Goal: Task Accomplishment & Management: Use online tool/utility

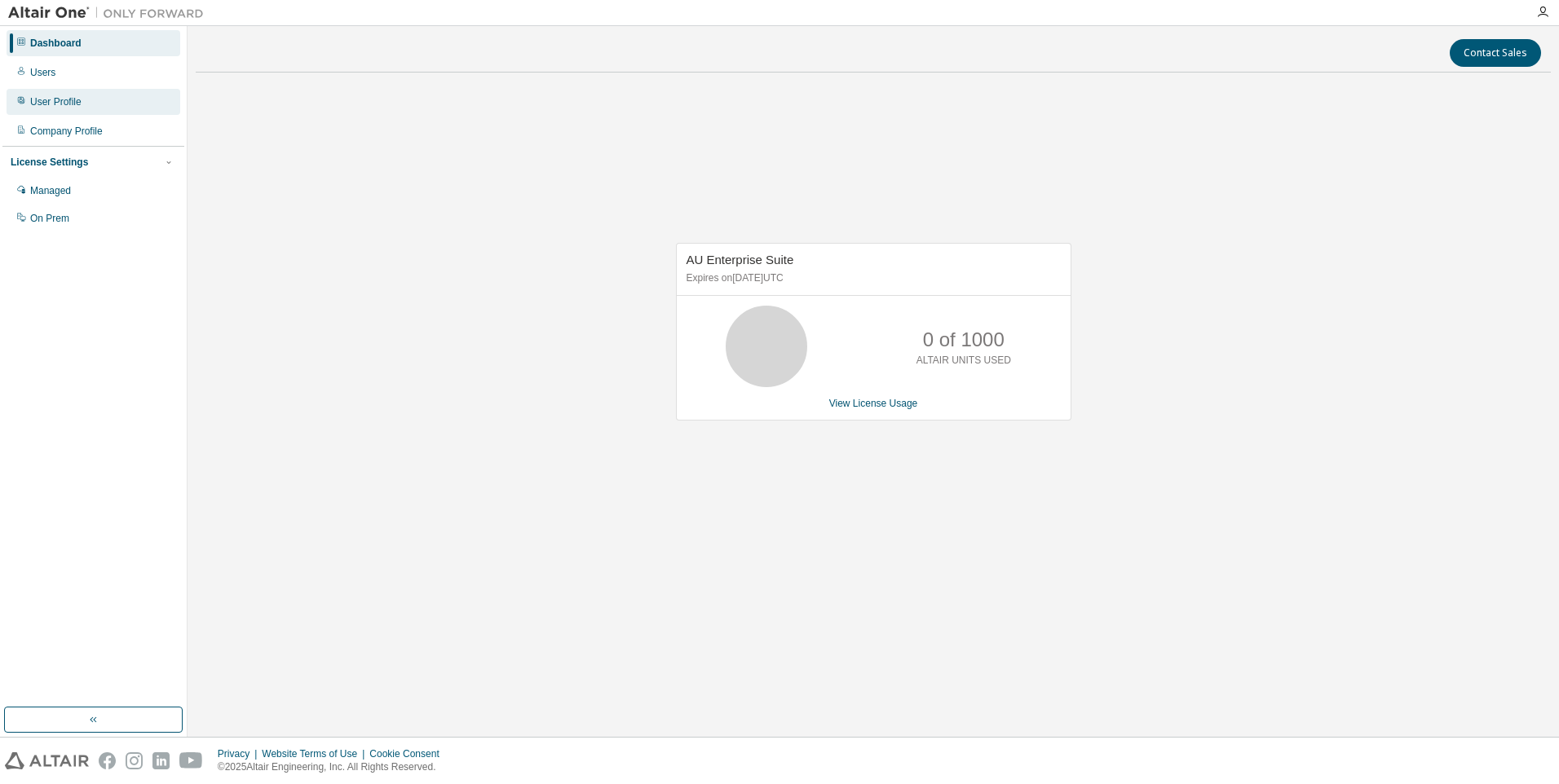
click at [109, 101] on div "User Profile" at bounding box center [93, 102] width 174 height 26
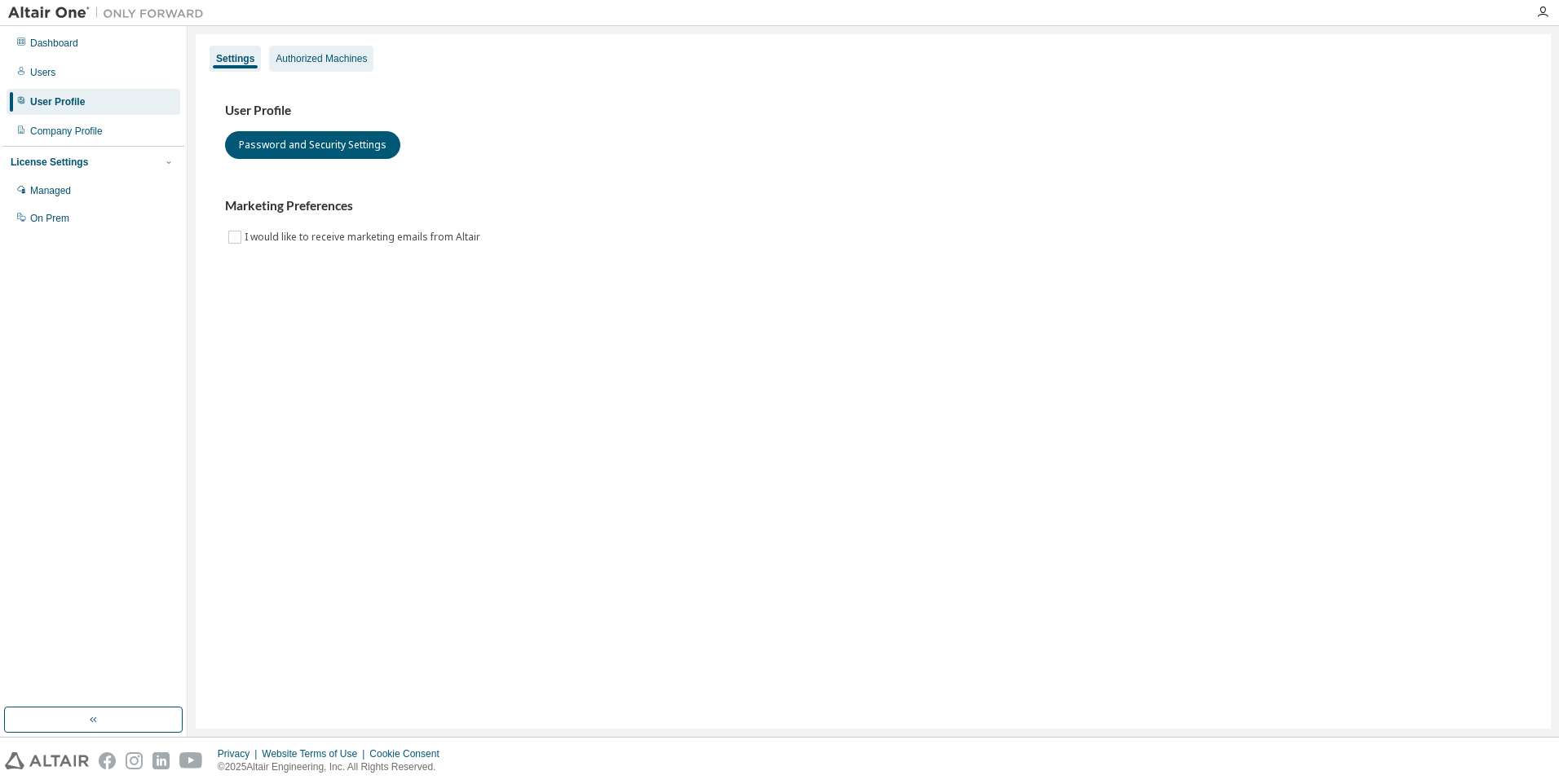
click at [343, 63] on div "Authorized Machines" at bounding box center [320, 59] width 91 height 13
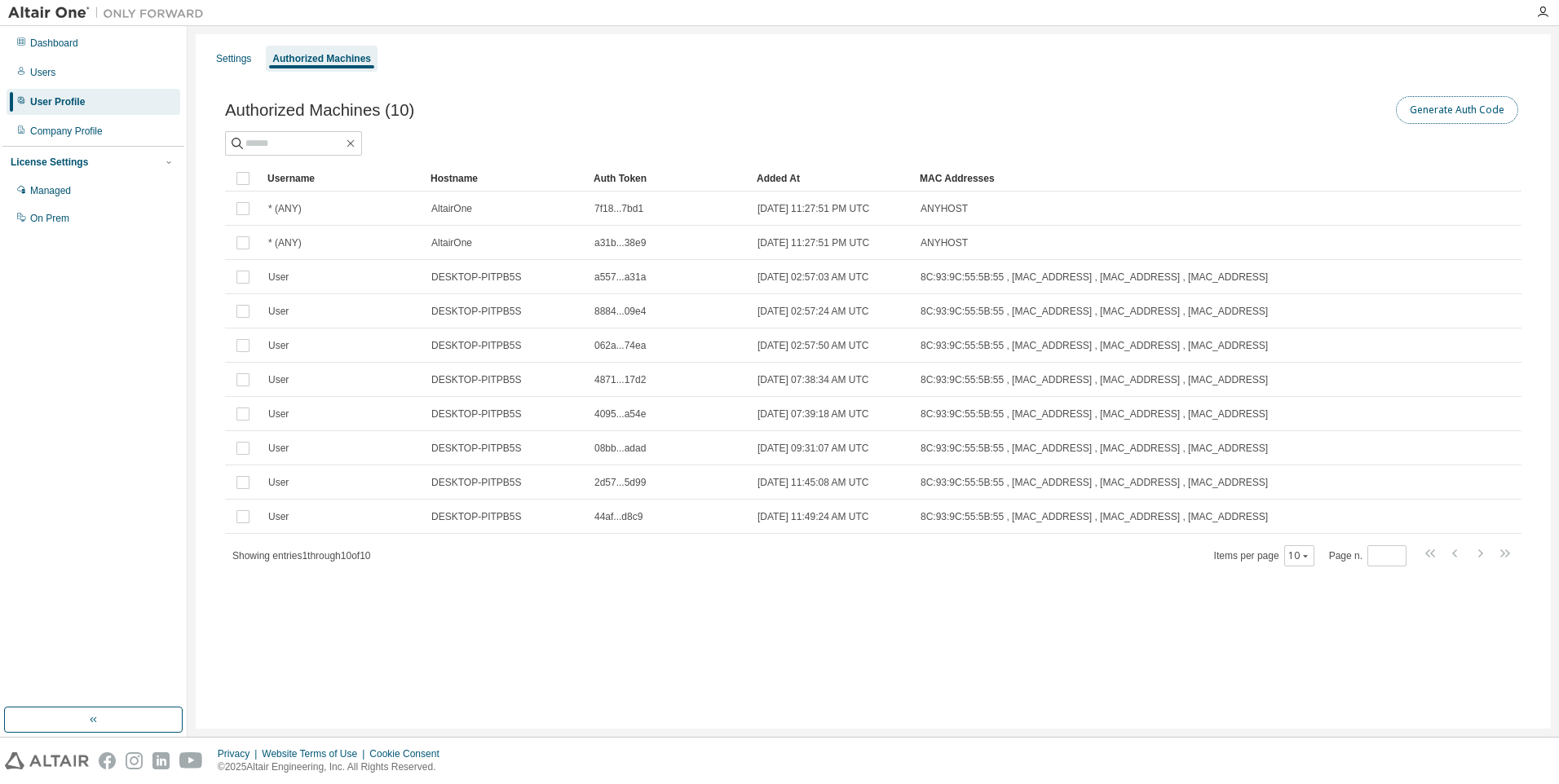
click at [1457, 115] on button "Generate Auth Code" at bounding box center [1457, 110] width 122 height 28
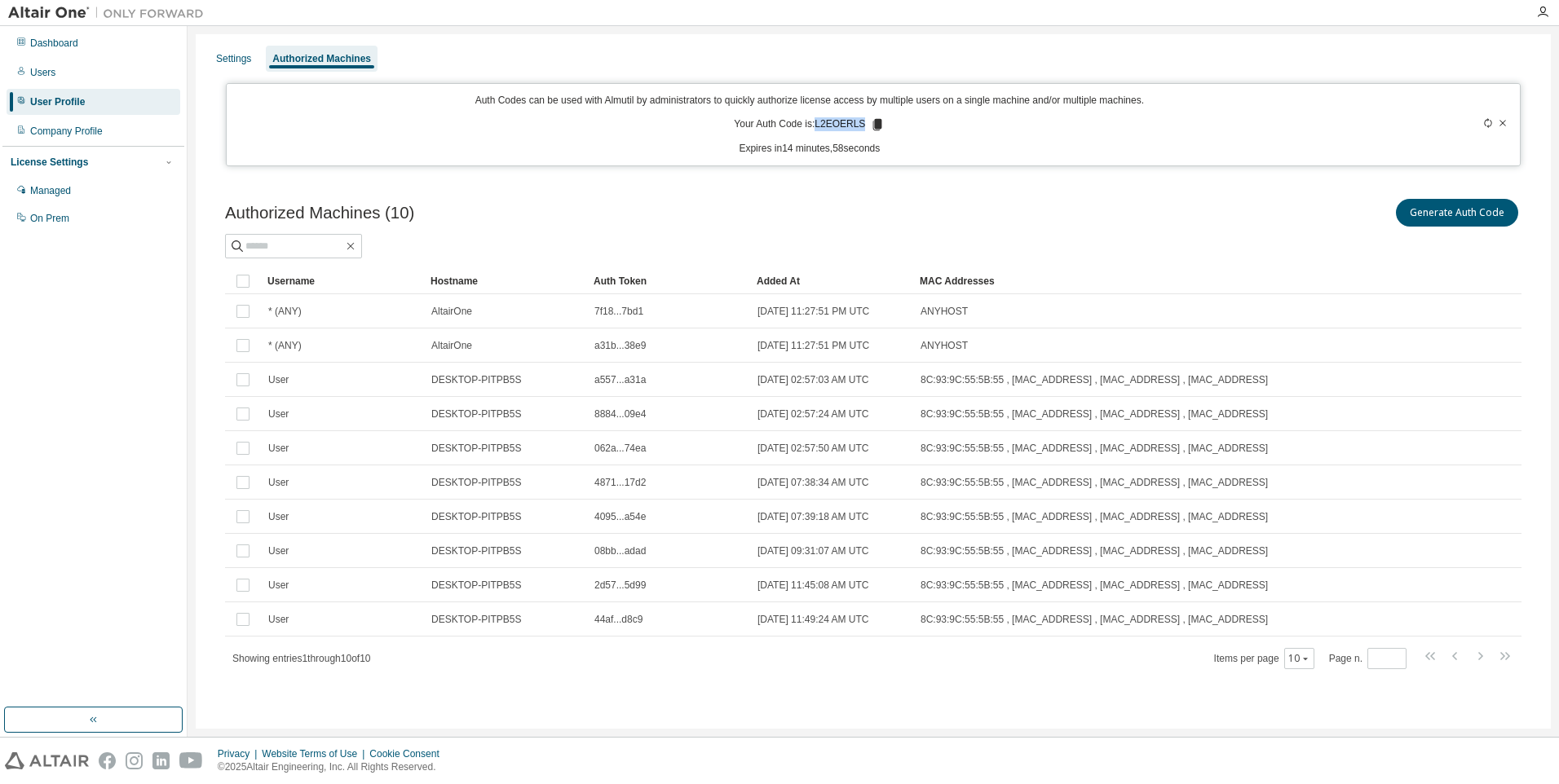
drag, startPoint x: 861, startPoint y: 122, endPoint x: 819, endPoint y: 121, distance: 42.0
click at [819, 121] on p "Your Auth Code is: L2EOERLS" at bounding box center [809, 125] width 151 height 15
copy p "L2EOERLS"
